Goal: Task Accomplishment & Management: Use online tool/utility

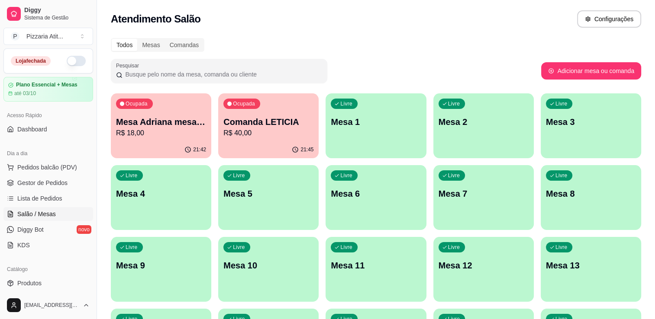
click at [72, 58] on button "button" at bounding box center [76, 61] width 19 height 10
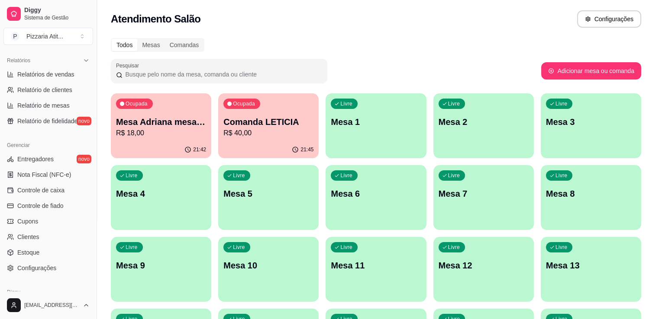
scroll to position [264, 0]
click at [66, 188] on link "Controle de caixa" at bounding box center [48, 189] width 90 height 14
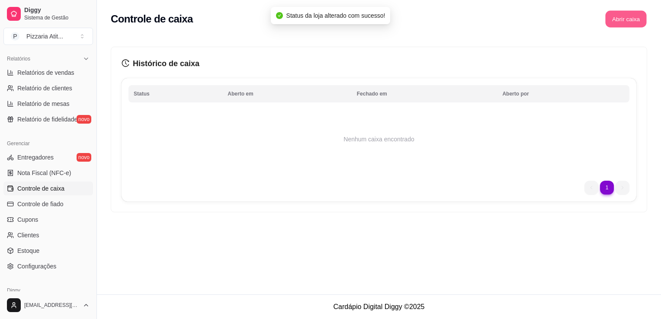
click at [630, 16] on button "Abrir caixa" at bounding box center [626, 19] width 41 height 17
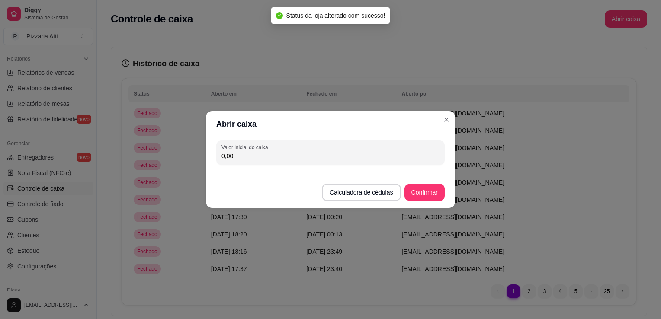
click at [385, 165] on div "Valor inicial do caixa 0,00" at bounding box center [330, 152] width 249 height 31
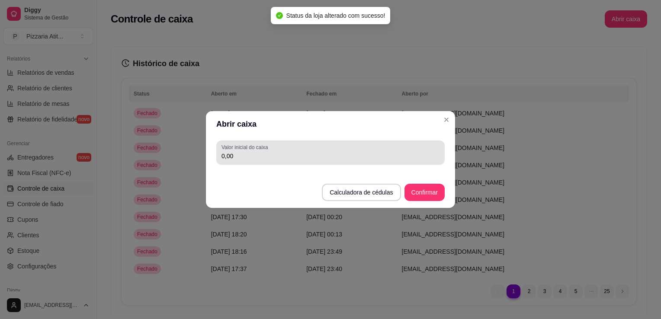
click at [386, 161] on div "Valor inicial do caixa 0,00" at bounding box center [330, 153] width 229 height 24
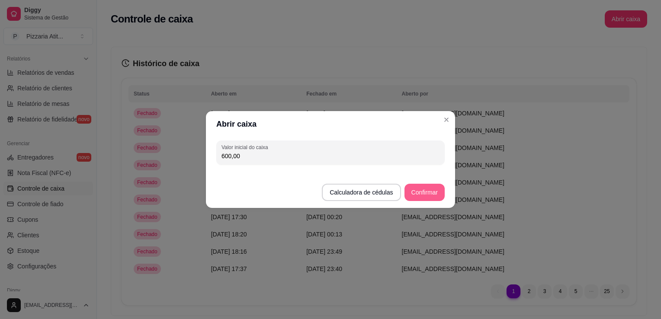
type input "600,00"
click at [428, 192] on button "Confirmar" at bounding box center [424, 192] width 39 height 17
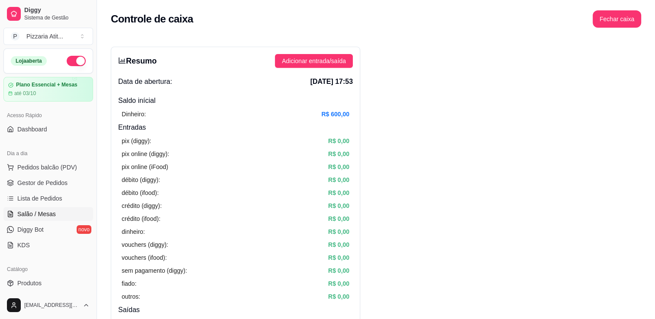
click at [50, 216] on span "Salão / Mesas" at bounding box center [36, 214] width 39 height 9
